Goal: Communication & Community: Answer question/provide support

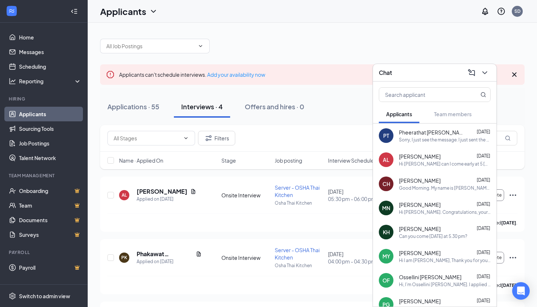
click at [294, 27] on div "Applicants can't schedule interviews. Add your availability now Applications · …" at bounding box center [313, 225] width 450 height 405
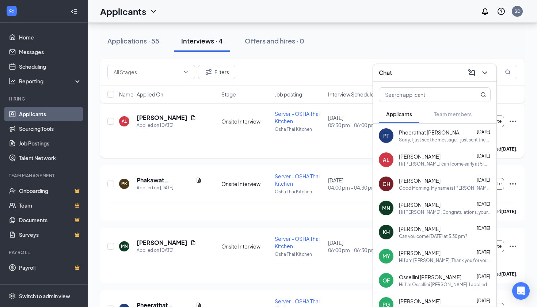
scroll to position [76, 0]
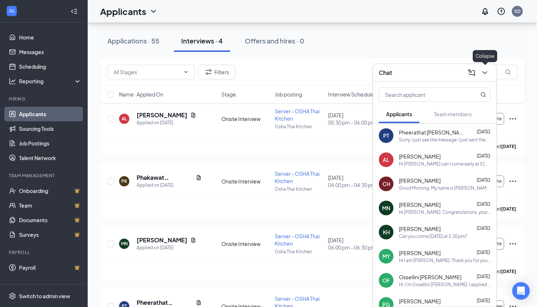
click at [484, 73] on icon "ChevronDown" at bounding box center [485, 72] width 5 height 3
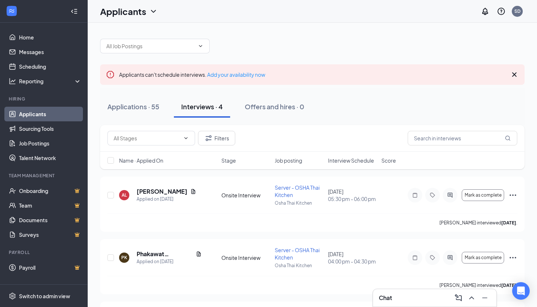
scroll to position [0, 0]
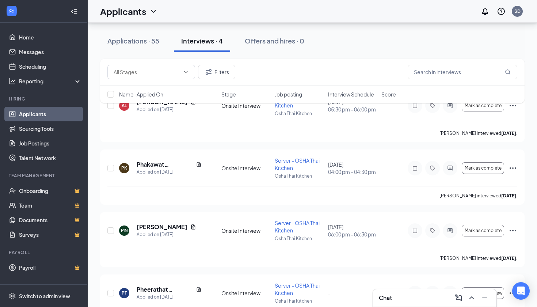
scroll to position [121, 0]
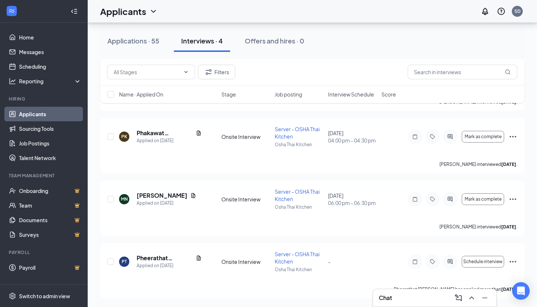
click at [433, 302] on div "Chat" at bounding box center [435, 298] width 112 height 12
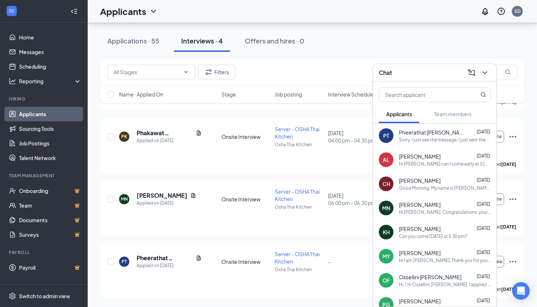
click at [425, 134] on span "Pheerathat [PERSON_NAME]" at bounding box center [432, 132] width 66 height 7
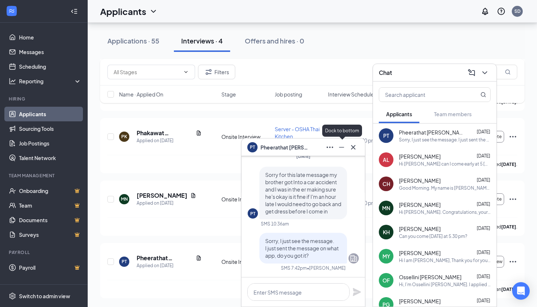
click at [343, 144] on icon "Minimize" at bounding box center [341, 147] width 9 height 9
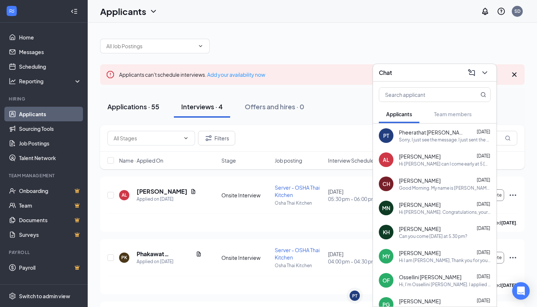
click at [146, 107] on div "Applications · 55" at bounding box center [133, 106] width 52 height 9
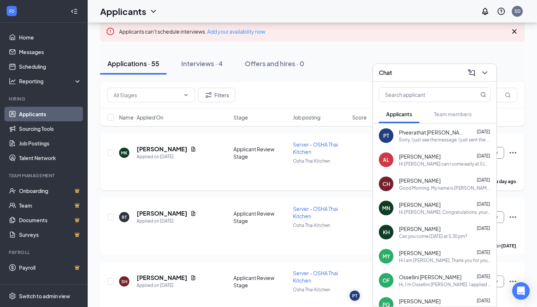
scroll to position [46, 0]
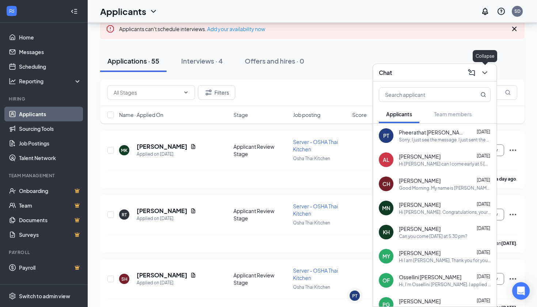
click at [484, 75] on icon "ChevronDown" at bounding box center [485, 72] width 9 height 9
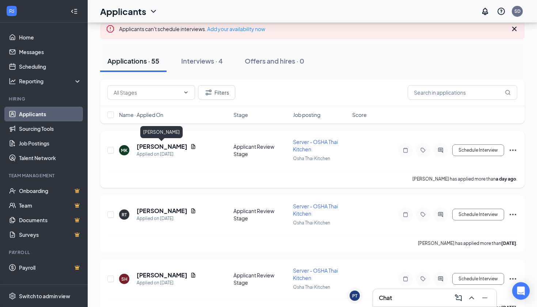
click at [162, 147] on h5 "[PERSON_NAME]" at bounding box center [162, 147] width 51 height 8
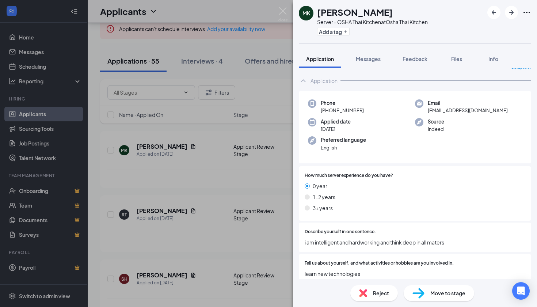
scroll to position [11, 0]
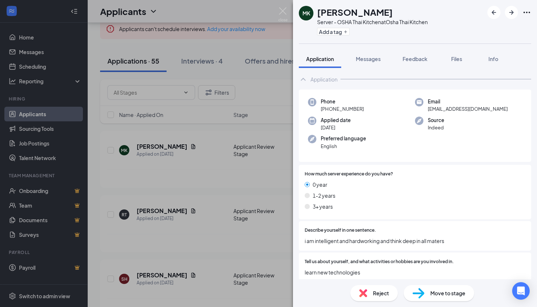
click at [223, 181] on div "MK [PERSON_NAME] Server - OSHA Thai Kitchen at Osha Thai Kitchen Add a tag Appl…" at bounding box center [268, 153] width 537 height 307
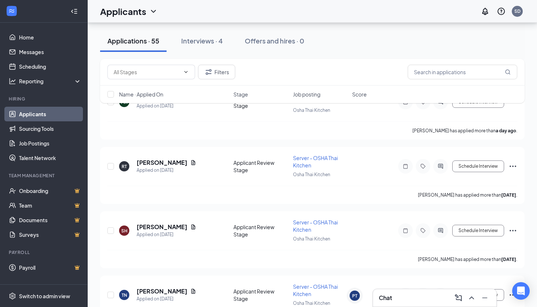
scroll to position [94, 0]
click at [167, 163] on h5 "[PERSON_NAME]" at bounding box center [162, 163] width 51 height 8
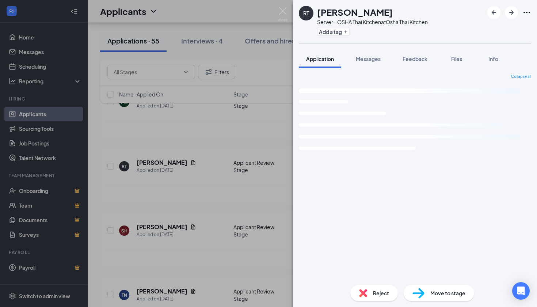
click at [178, 200] on div "RT [PERSON_NAME] Server - OSHA Thai Kitchen at Osha Thai Kitchen Add a tag Appl…" at bounding box center [268, 153] width 537 height 307
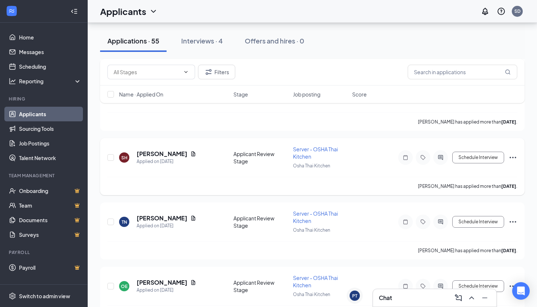
scroll to position [174, 0]
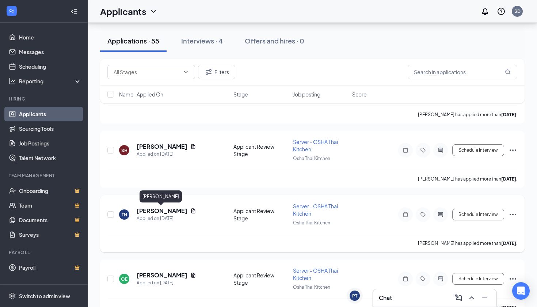
click at [166, 212] on h5 "[PERSON_NAME]" at bounding box center [162, 211] width 51 height 8
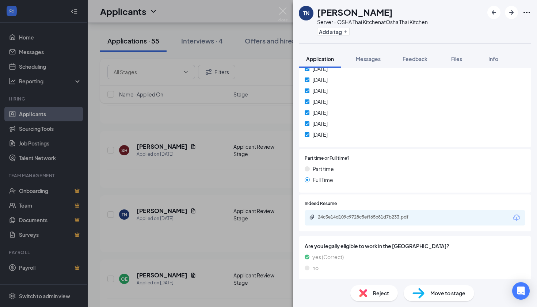
scroll to position [363, 0]
click at [318, 215] on div "24c3e14d109c9728c5eff65c81d7b233.pdf" at bounding box center [368, 218] width 118 height 6
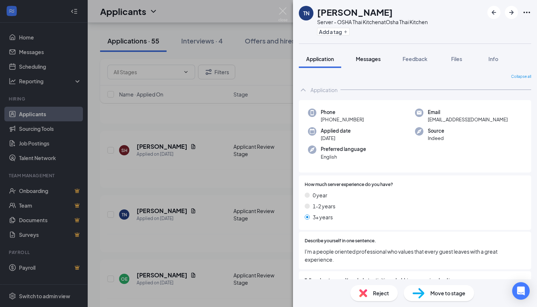
scroll to position [0, 0]
click at [379, 53] on button "Messages" at bounding box center [368, 59] width 39 height 18
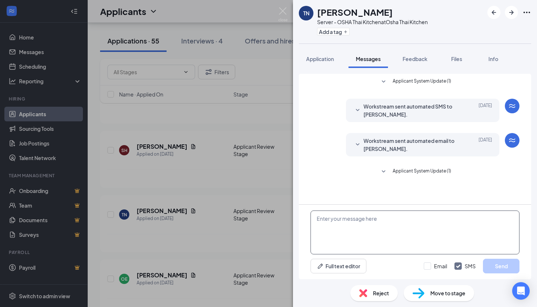
click at [364, 233] on textarea at bounding box center [415, 233] width 209 height 44
type textarea "็"
click at [346, 227] on textarea "Hi [PERSON_NAME], I am [PERSON_NAME], I would like to ask you" at bounding box center [415, 233] width 209 height 44
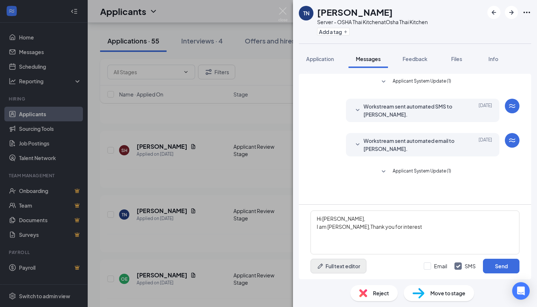
drag, startPoint x: 346, startPoint y: 227, endPoint x: 318, endPoint y: 263, distance: 45.3
click at [318, 263] on icon "Pen" at bounding box center [320, 265] width 7 height 7
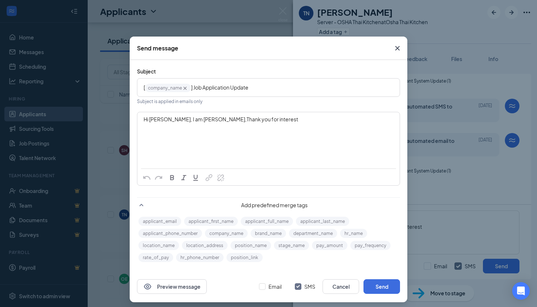
click at [400, 48] on icon "Cross" at bounding box center [397, 48] width 9 height 9
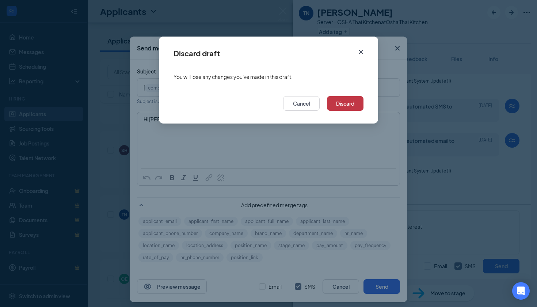
click at [341, 106] on button "Discard" at bounding box center [345, 103] width 37 height 15
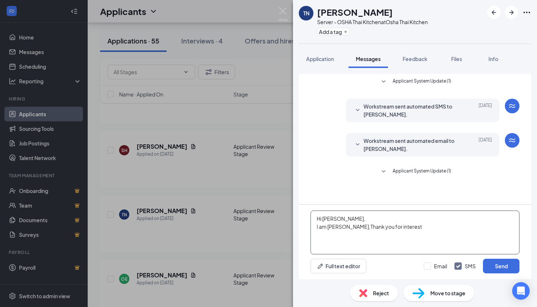
click at [409, 230] on textarea "Hi [PERSON_NAME], I am [PERSON_NAME],Thank you for interest" at bounding box center [415, 233] width 209 height 44
click at [449, 227] on textarea "Hi [PERSON_NAME], I am [PERSON_NAME],Thank you for interested in the job. If po…" at bounding box center [415, 233] width 209 height 44
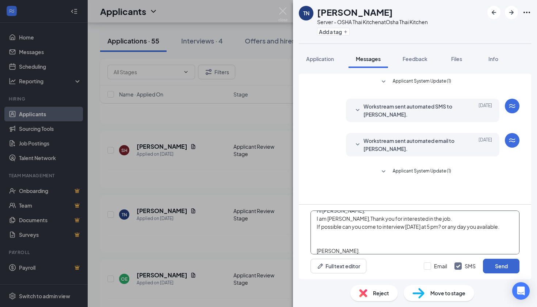
type textarea "Hi [PERSON_NAME], I am [PERSON_NAME],Thank you for interested in the job. If po…"
click at [491, 272] on button "Send" at bounding box center [501, 266] width 37 height 15
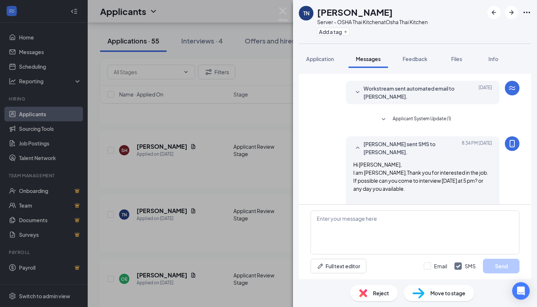
scroll to position [76, 0]
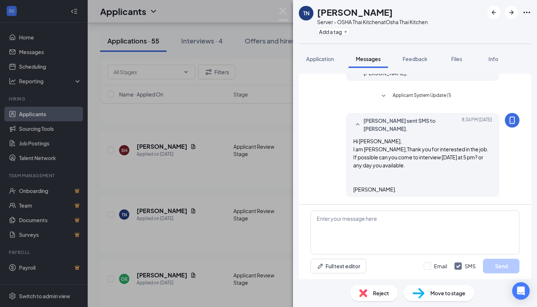
click at [176, 202] on div "TN [PERSON_NAME] Server - OSHA Thai Kitchen at Osha Thai Kitchen Add a tag Appl…" at bounding box center [268, 153] width 537 height 307
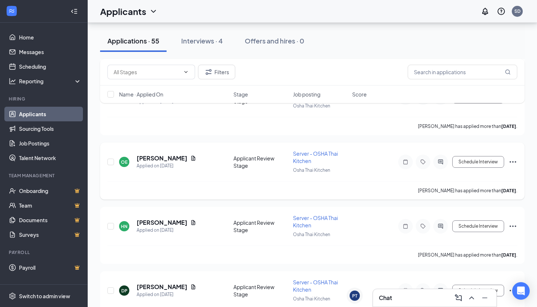
scroll to position [297, 0]
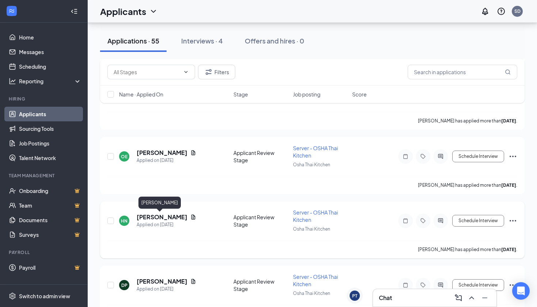
click at [158, 218] on h5 "[PERSON_NAME]" at bounding box center [162, 217] width 51 height 8
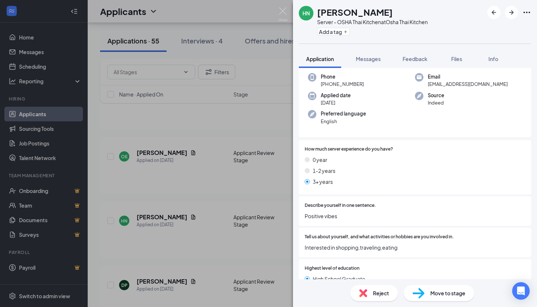
scroll to position [36, 0]
click at [378, 61] on span "Messages" at bounding box center [368, 59] width 25 height 7
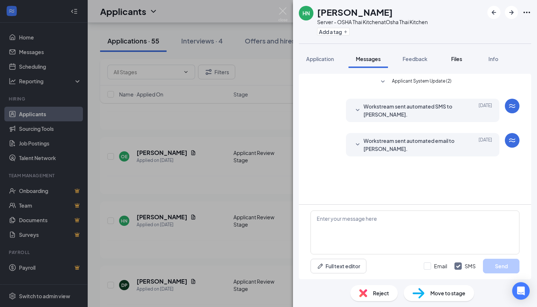
click at [466, 59] on button "Files" at bounding box center [456, 59] width 29 height 18
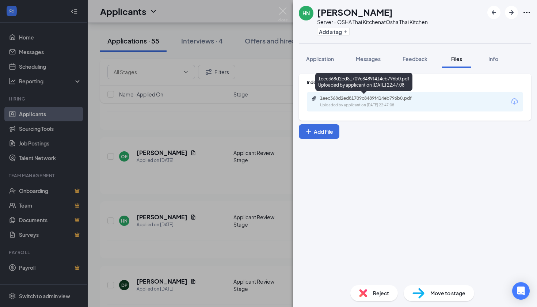
click at [340, 88] on div "1eec368d2ed81709c8489f414eb796b0.pdf Uploaded by applicant on [DATE] 22:47:08" at bounding box center [363, 82] width 97 height 18
click at [340, 97] on div "1eec368d2ed81709c8489f414eb796b0.pdf" at bounding box center [371, 98] width 102 height 6
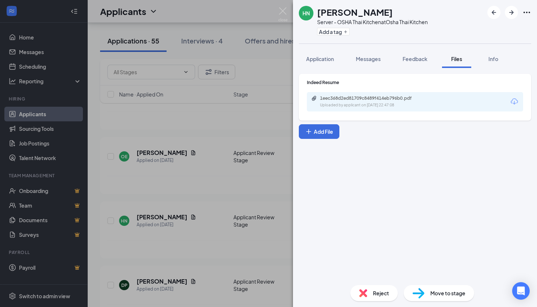
click at [248, 127] on div "HN [PERSON_NAME] Server - OSHA Thai Kitchen at Osha Thai Kitchen Add a tag Appl…" at bounding box center [268, 153] width 537 height 307
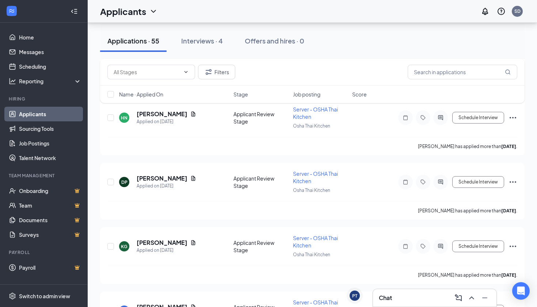
scroll to position [447, 0]
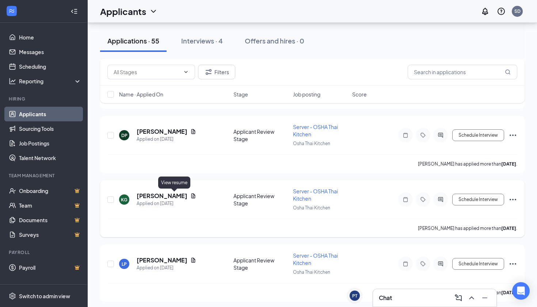
click at [192, 197] on icon "Document" at bounding box center [194, 195] width 4 height 5
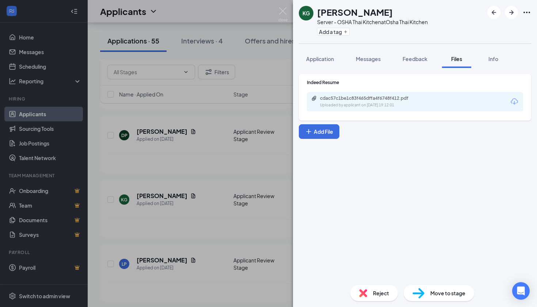
click at [359, 107] on div "Uploaded by applicant on [DATE] 19:12:01" at bounding box center [375, 105] width 110 height 6
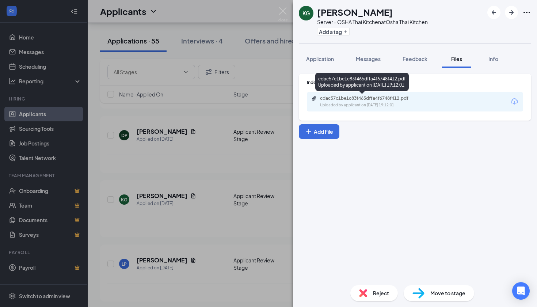
click at [349, 105] on div "Uploaded by applicant on [DATE] 19:12:01" at bounding box center [375, 105] width 110 height 6
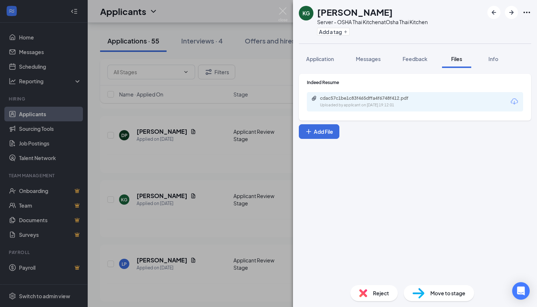
click at [234, 160] on div "KG [PERSON_NAME] Server - OSHA Thai Kitchen at Osha Thai Kitchen Add a tag Appl…" at bounding box center [268, 153] width 537 height 307
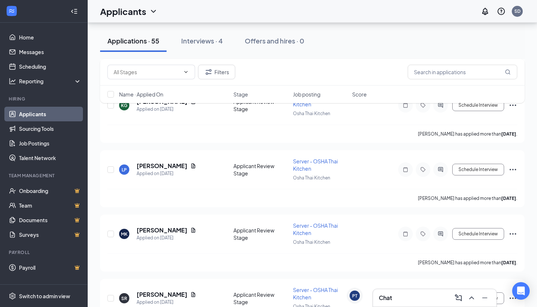
scroll to position [572, 0]
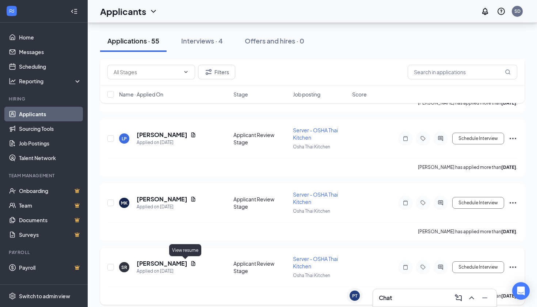
click at [190, 262] on icon "Document" at bounding box center [193, 264] width 6 height 6
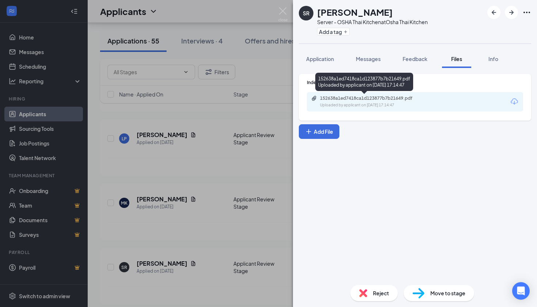
click at [408, 101] on div "152638a1ed7418ca1d123877b7b21649.pdf" at bounding box center [371, 98] width 102 height 6
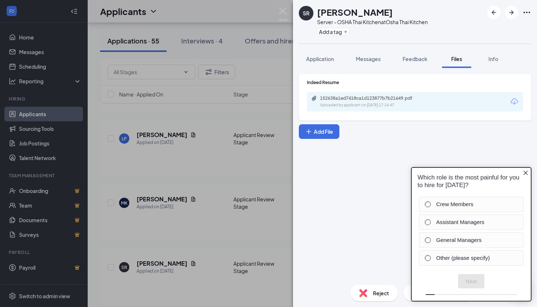
click at [355, 212] on div "Indeed Resume 152638a1ed7418ca1d123877b7b21649.pdf Uploaded by applicant on [DA…" at bounding box center [415, 173] width 244 height 211
click at [527, 172] on icon "Close button" at bounding box center [526, 173] width 4 height 4
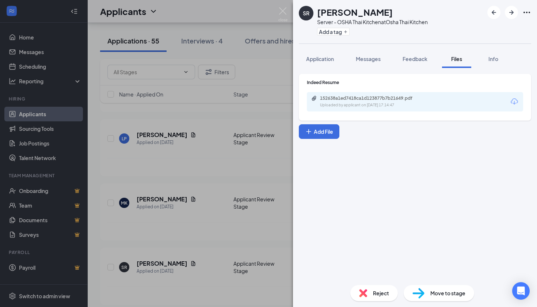
click at [361, 69] on div "Indeed Resume 152638a1ed7418ca1d123877b7b21649.pdf Uploaded by applicant on [DA…" at bounding box center [415, 173] width 244 height 211
click at [364, 61] on span "Messages" at bounding box center [368, 59] width 25 height 7
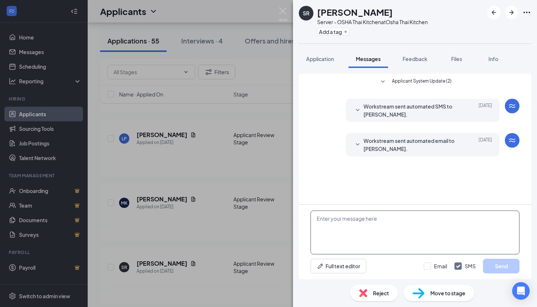
click at [378, 233] on textarea at bounding box center [415, 233] width 209 height 44
type textarea "Hi [PERSON_NAME]."
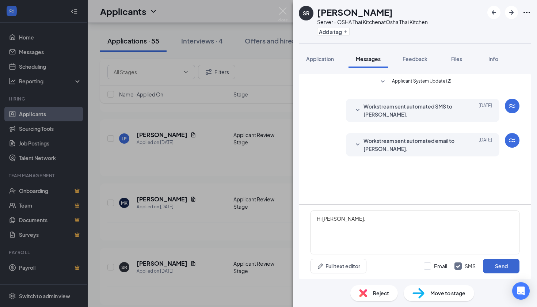
click at [506, 267] on button "Send" at bounding box center [501, 266] width 37 height 15
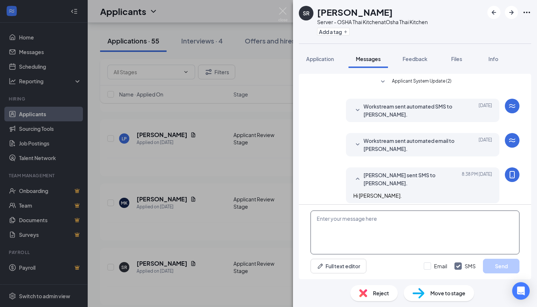
scroll to position [6, 0]
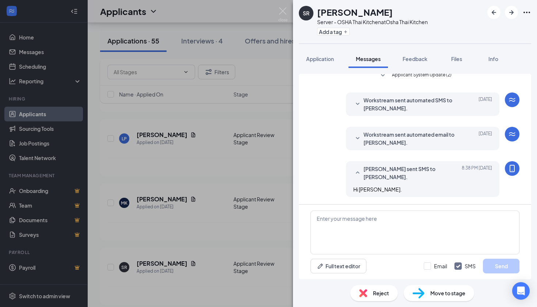
click at [284, 6] on div "SR [PERSON_NAME] Server - OSHA Thai Kitchen at Osha Thai Kitchen Add a tag Appl…" at bounding box center [268, 153] width 537 height 307
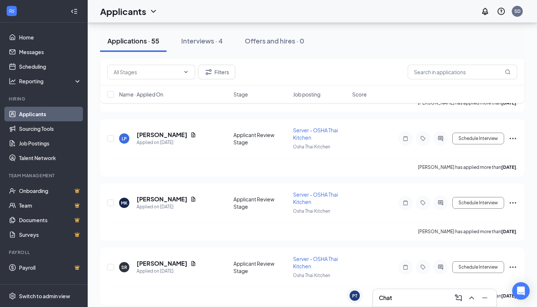
click at [285, 11] on div "Applicants SD" at bounding box center [313, 11] width 450 height 23
click at [415, 296] on div "Chat" at bounding box center [435, 298] width 112 height 12
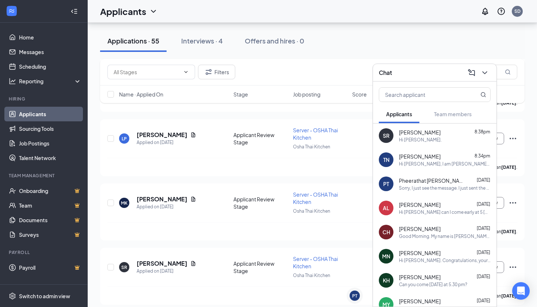
click at [420, 137] on div "Hi [PERSON_NAME]." at bounding box center [420, 140] width 43 height 6
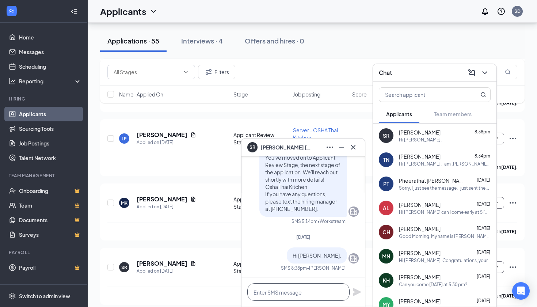
click at [302, 291] on textarea at bounding box center [298, 292] width 102 height 18
click at [421, 166] on div "Hi [PERSON_NAME], I am [PERSON_NAME],Thank you for interested in the job. If po…" at bounding box center [445, 164] width 92 height 6
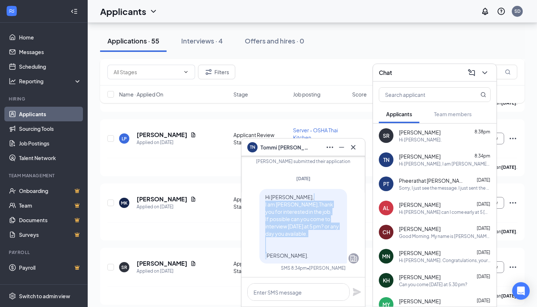
drag, startPoint x: 265, startPoint y: 204, endPoint x: 323, endPoint y: 258, distance: 78.9
click at [323, 258] on p "Hi [PERSON_NAME], I am [PERSON_NAME],Thank you for interested in the job. If po…" at bounding box center [303, 226] width 76 height 66
copy span "I am [PERSON_NAME],Thank you for interested in the job. If possible can you com…"
click at [351, 147] on icon "Cross" at bounding box center [353, 147] width 9 height 9
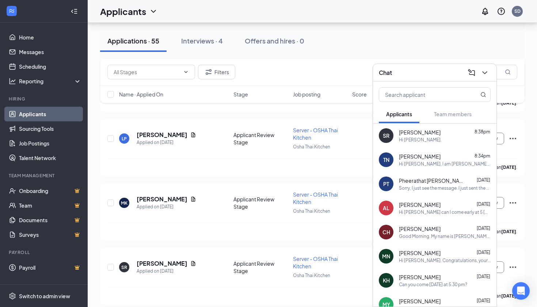
click at [416, 140] on div "Hi [PERSON_NAME]." at bounding box center [420, 140] width 43 height 6
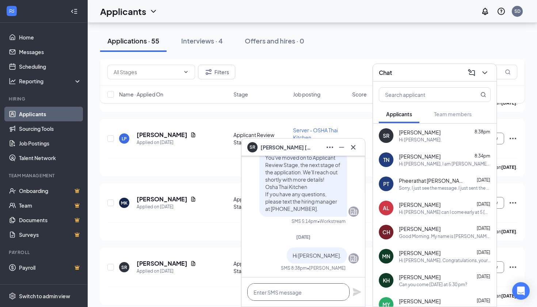
click at [271, 292] on textarea at bounding box center [298, 292] width 102 height 18
paste textarea "I am [PERSON_NAME],Thank you for interested in the job. If possible can you com…"
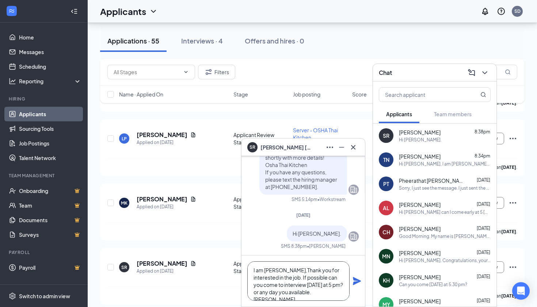
scroll to position [8, 0]
click at [296, 287] on textarea "I am [PERSON_NAME],Thank you for interested in the job. If possible can you com…" at bounding box center [298, 280] width 102 height 39
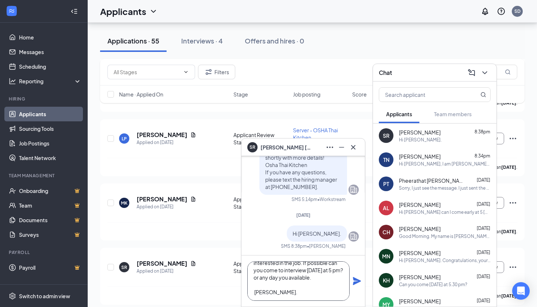
type textarea "I am [PERSON_NAME],Thank you for interested in the job. If possible can you com…"
click at [359, 280] on icon "Plane" at bounding box center [357, 281] width 8 height 8
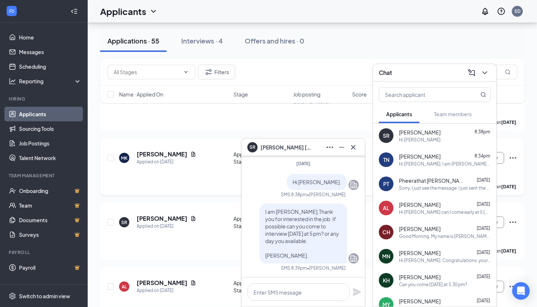
scroll to position [625, 0]
